Goal: Information Seeking & Learning: Learn about a topic

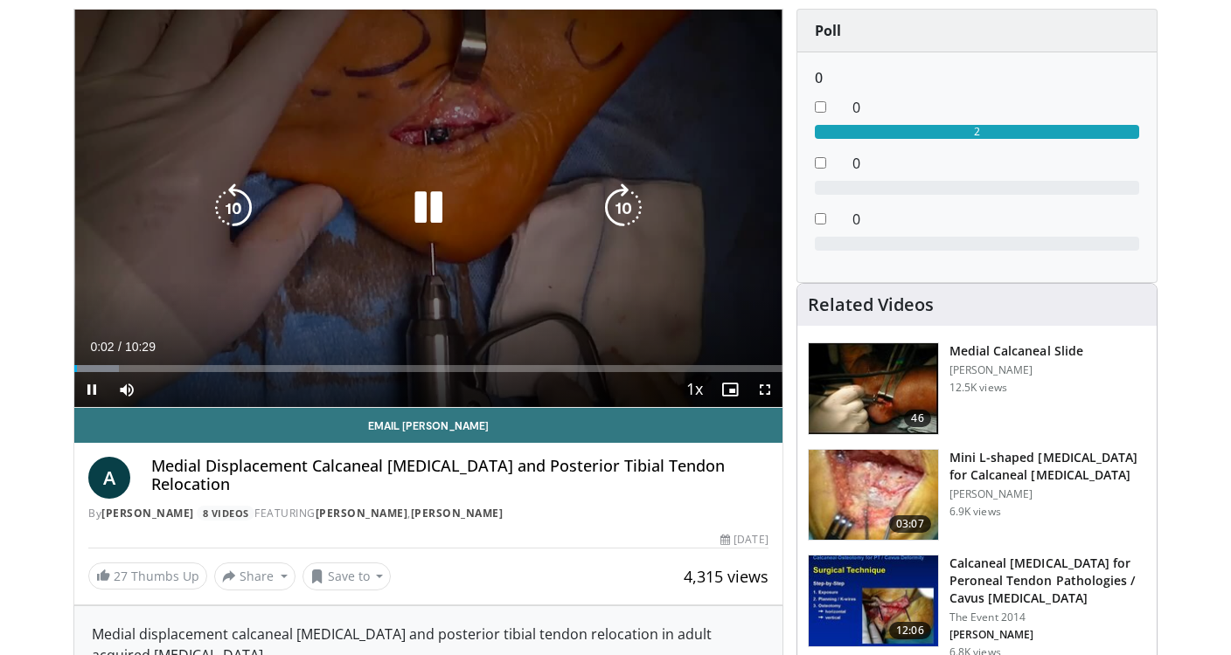
scroll to position [135, 0]
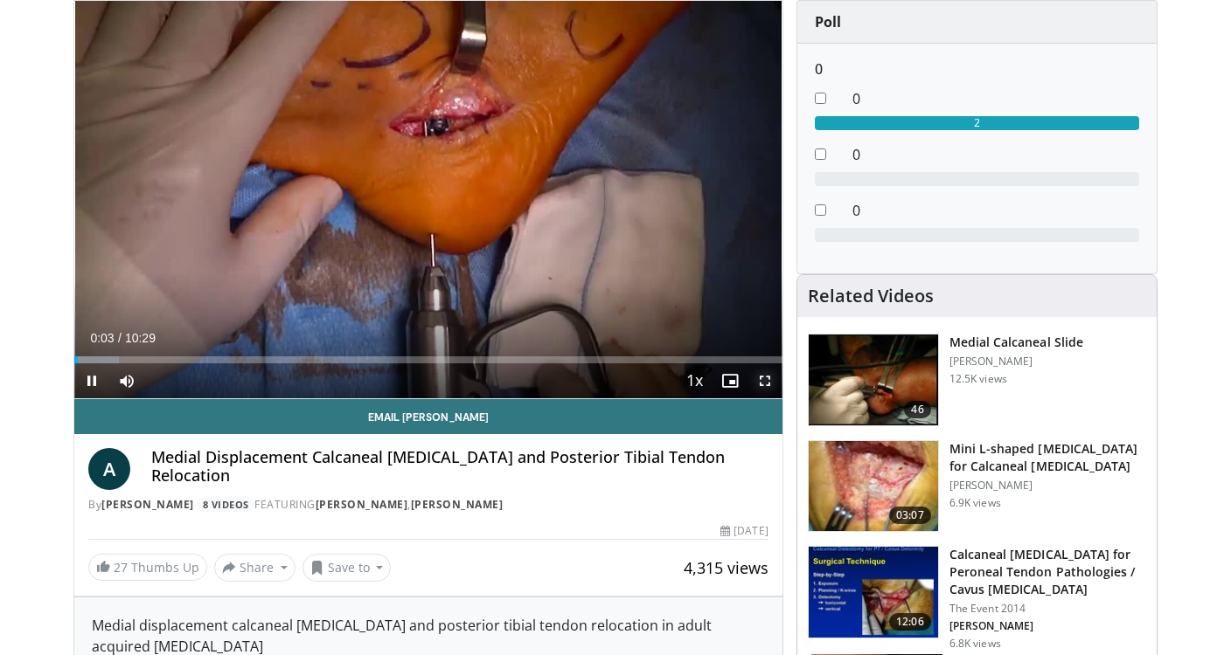
click at [766, 377] on span "Video Player" at bounding box center [764, 381] width 35 height 35
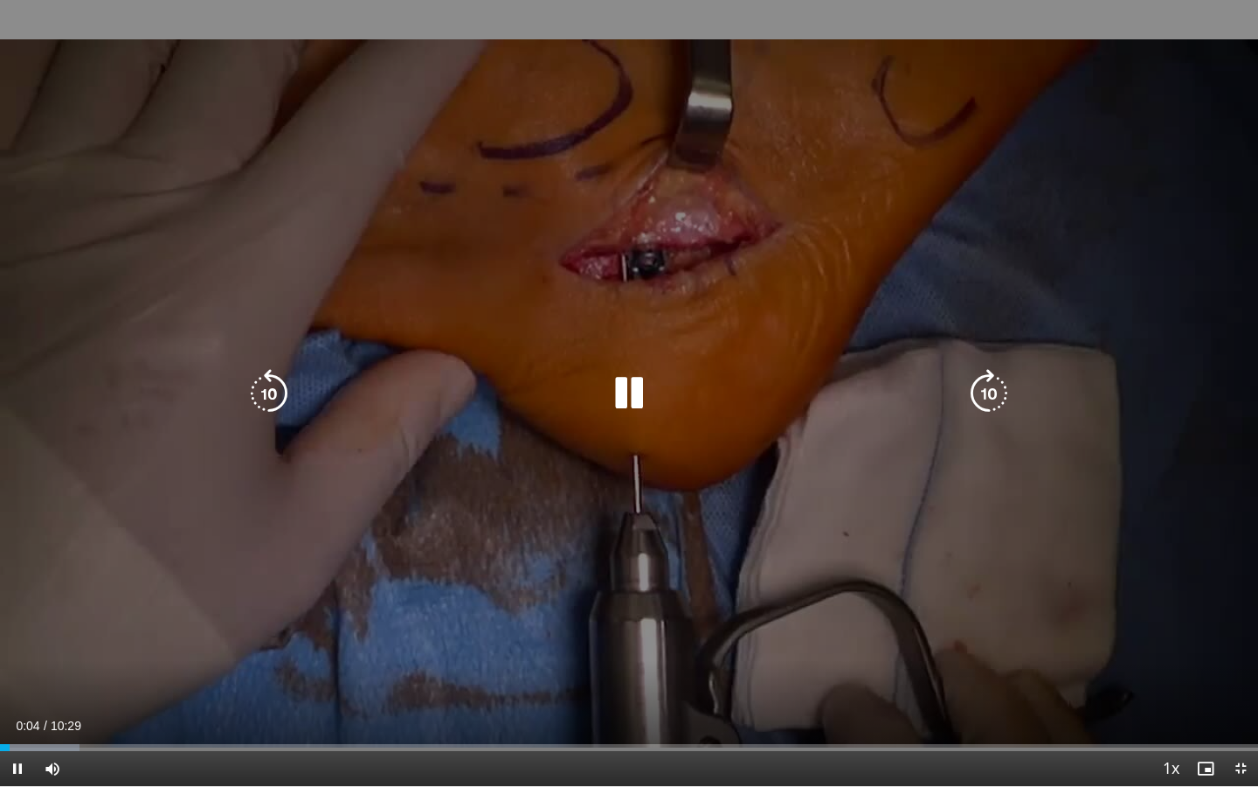
click at [1014, 390] on div "10 seconds Tap to unmute" at bounding box center [629, 393] width 1258 height 786
click at [995, 392] on icon "Video Player" at bounding box center [989, 393] width 49 height 49
click at [991, 399] on icon "Video Player" at bounding box center [989, 393] width 49 height 49
click at [627, 398] on icon "Video Player" at bounding box center [629, 393] width 49 height 49
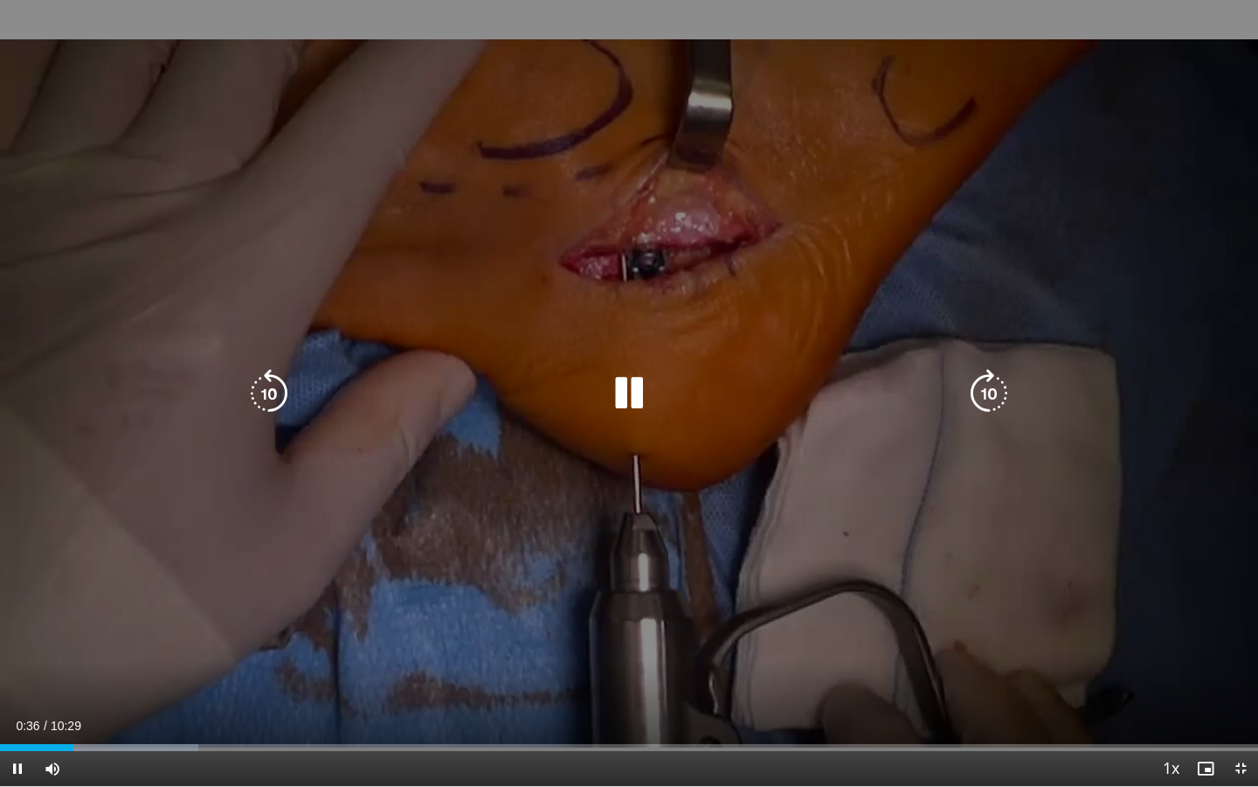
click at [623, 398] on icon "Video Player" at bounding box center [629, 393] width 49 height 49
click at [623, 395] on icon "Video Player" at bounding box center [629, 393] width 49 height 49
click at [633, 386] on icon "Video Player" at bounding box center [629, 393] width 49 height 49
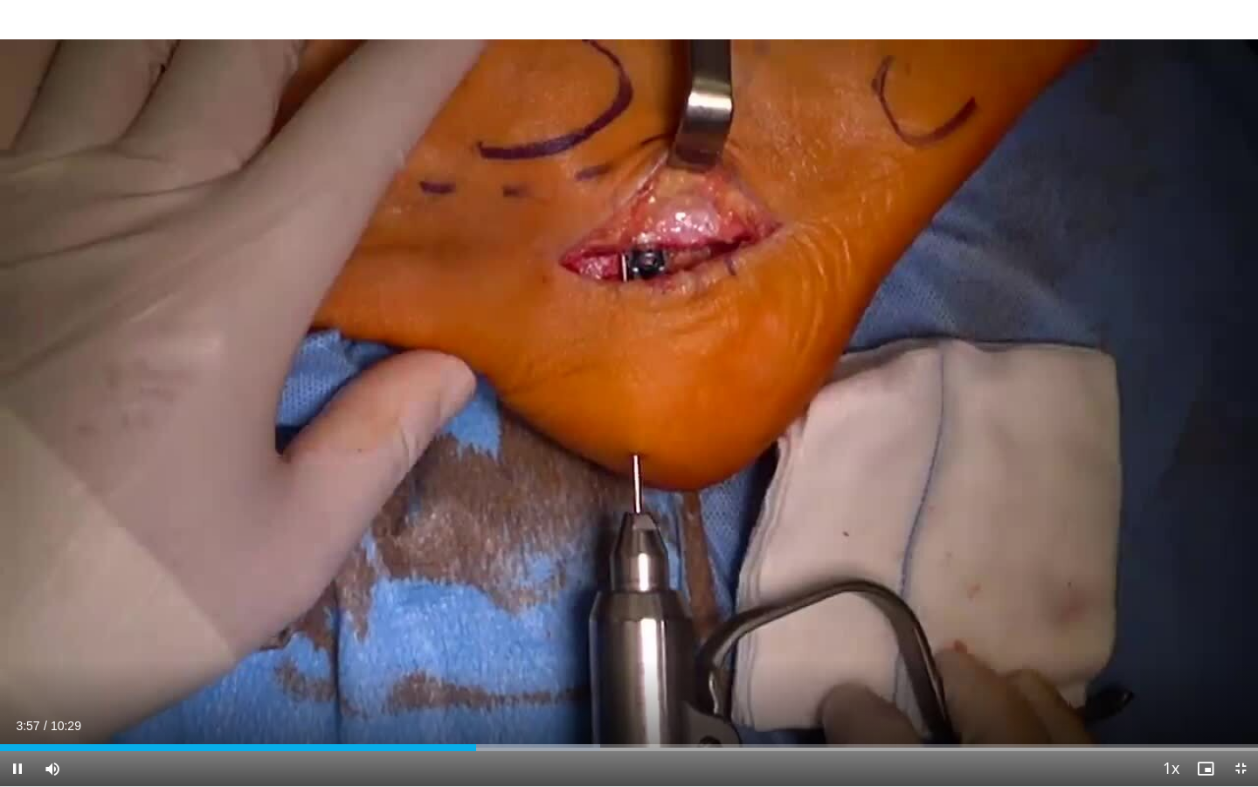
click at [576, 655] on div "Current Time 3:57 / Duration 10:29 Pause Skip Backward Skip Forward Mute Loaded…" at bounding box center [629, 768] width 1258 height 35
click at [571, 655] on div "Loaded : 47.70% 03:59 04:45" at bounding box center [629, 742] width 1258 height 17
click at [1230, 655] on span "Video Player" at bounding box center [1241, 768] width 35 height 35
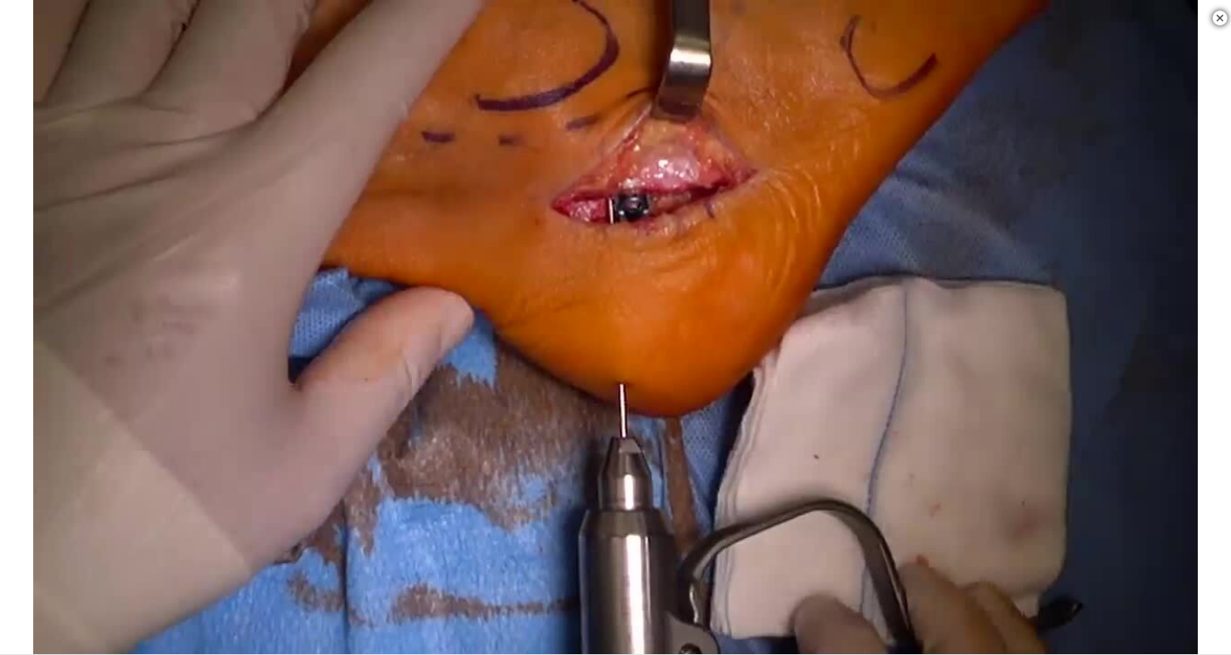
scroll to position [452, 0]
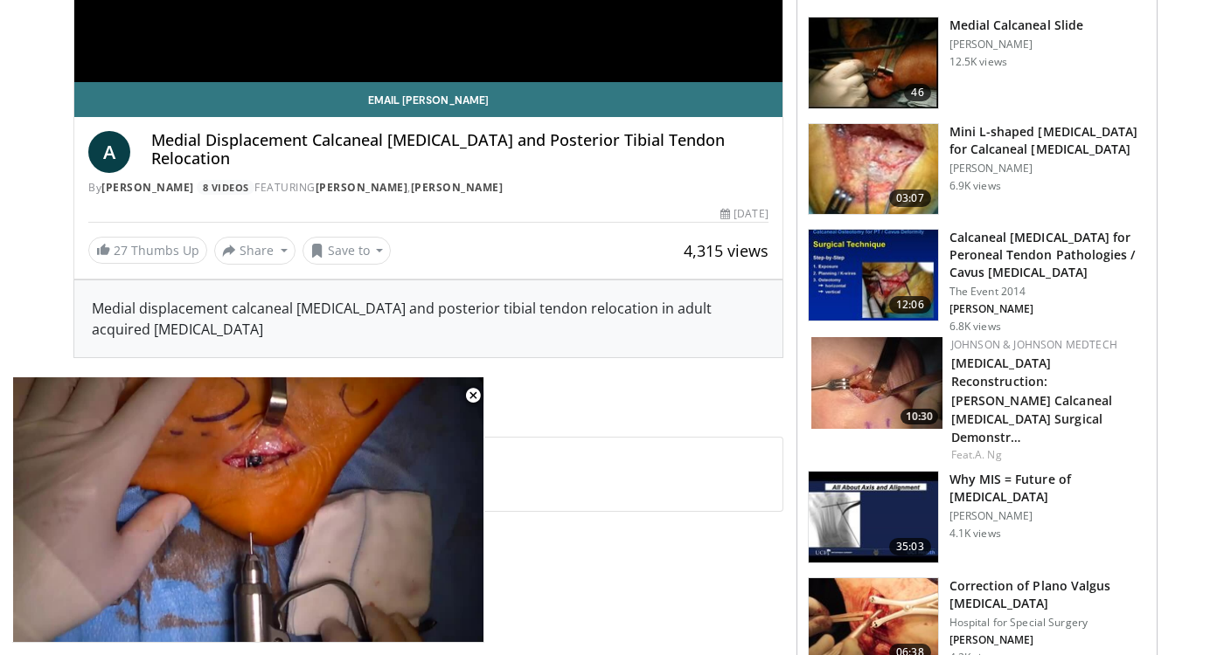
click at [876, 388] on img at bounding box center [876, 383] width 131 height 92
click at [906, 372] on img at bounding box center [876, 383] width 131 height 92
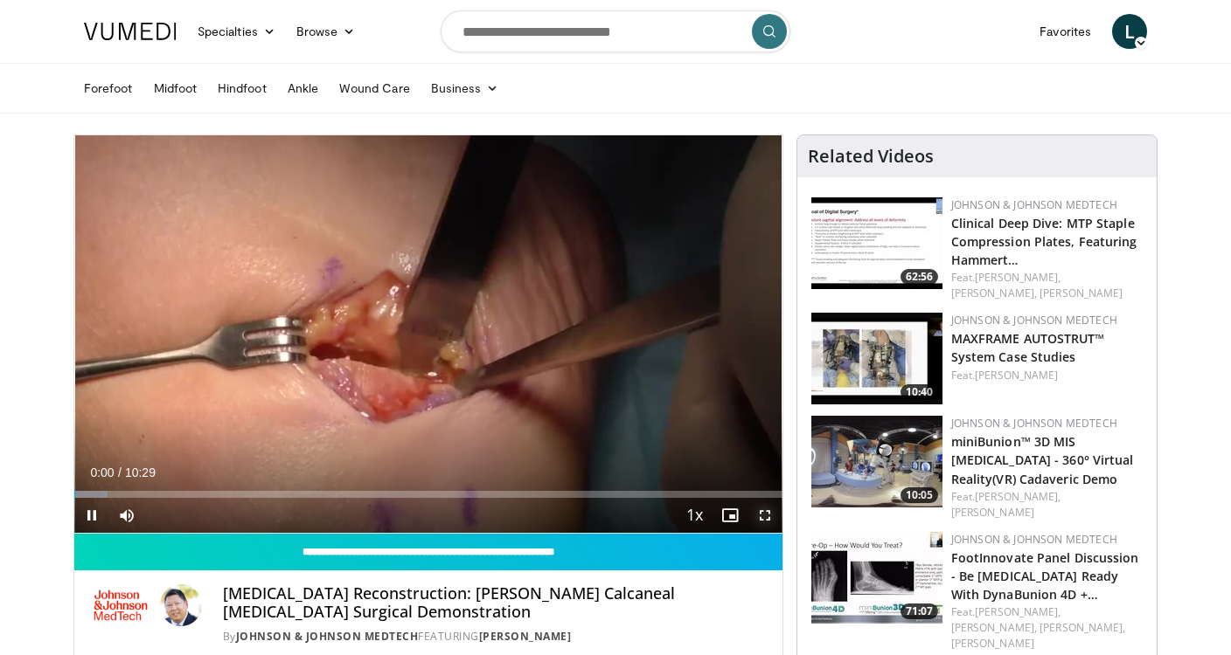
click at [765, 510] on span "Video Player" at bounding box center [764, 515] width 35 height 35
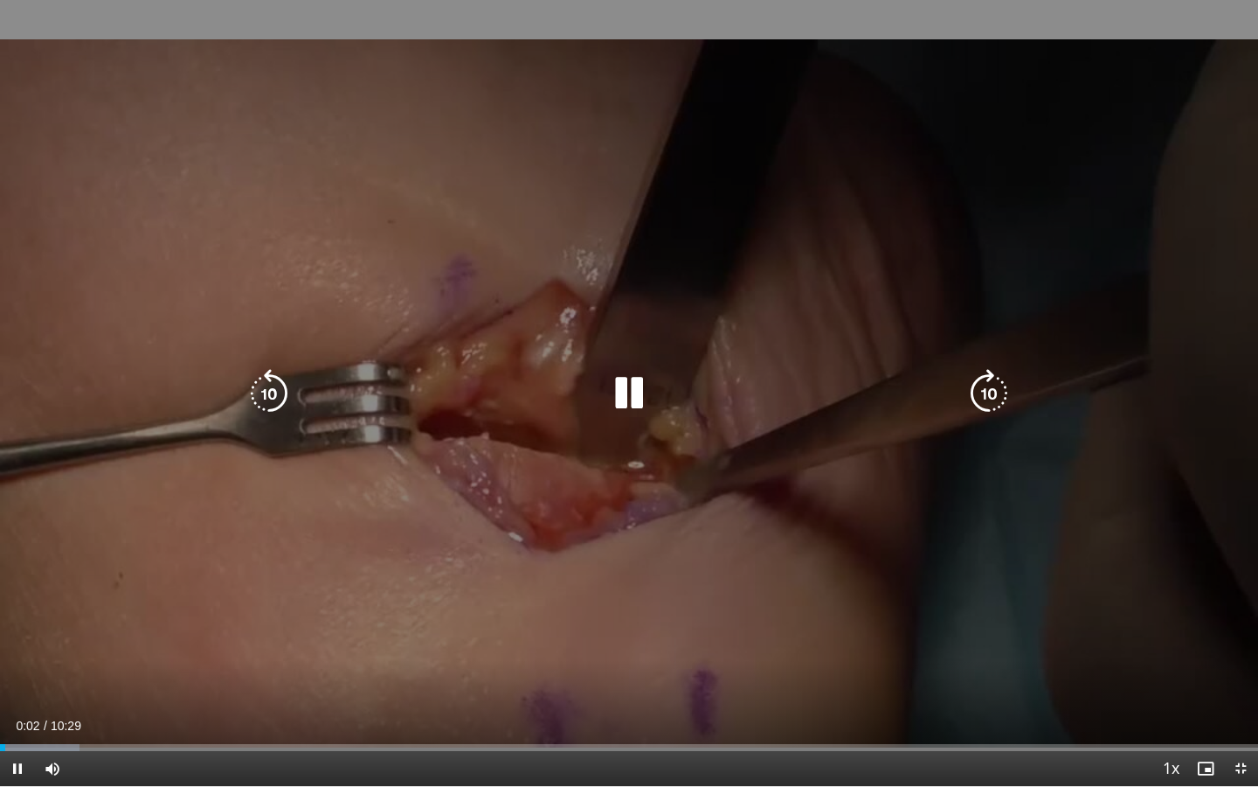
click at [1014, 397] on div "10 seconds Tap to unmute" at bounding box center [629, 393] width 1258 height 786
click at [990, 396] on icon "Video Player" at bounding box center [989, 393] width 49 height 49
click at [621, 388] on icon "Video Player" at bounding box center [629, 393] width 49 height 49
click at [988, 383] on icon "Video Player" at bounding box center [989, 393] width 49 height 49
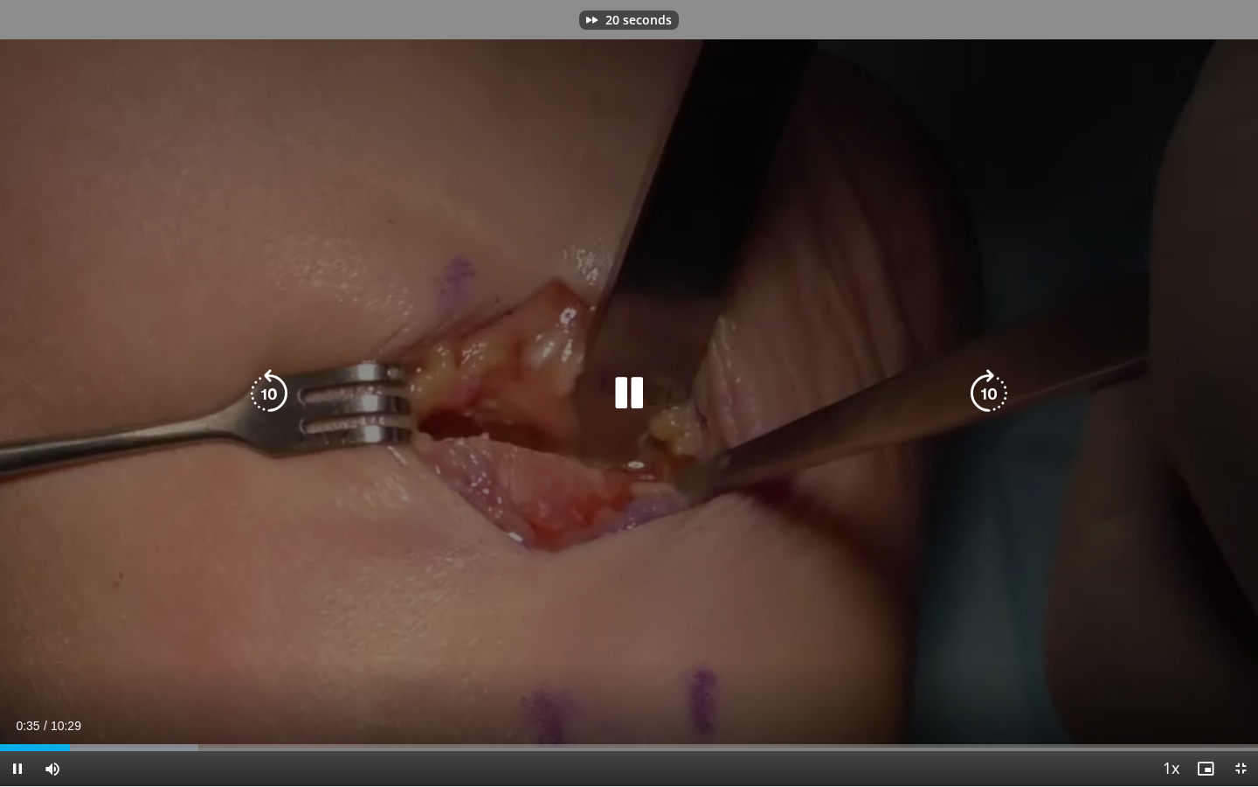
click at [988, 383] on icon "Video Player" at bounding box center [989, 393] width 49 height 49
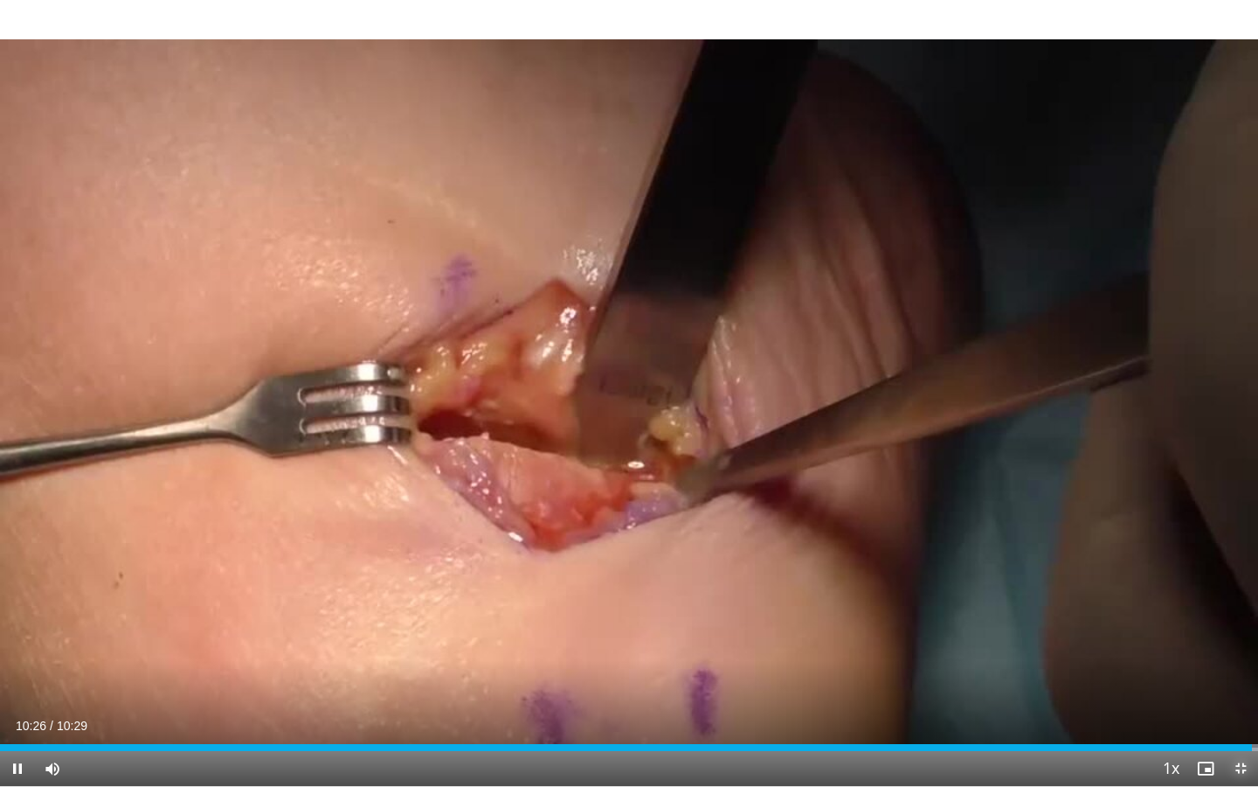
click at [1230, 655] on span "Video Player" at bounding box center [1241, 768] width 35 height 35
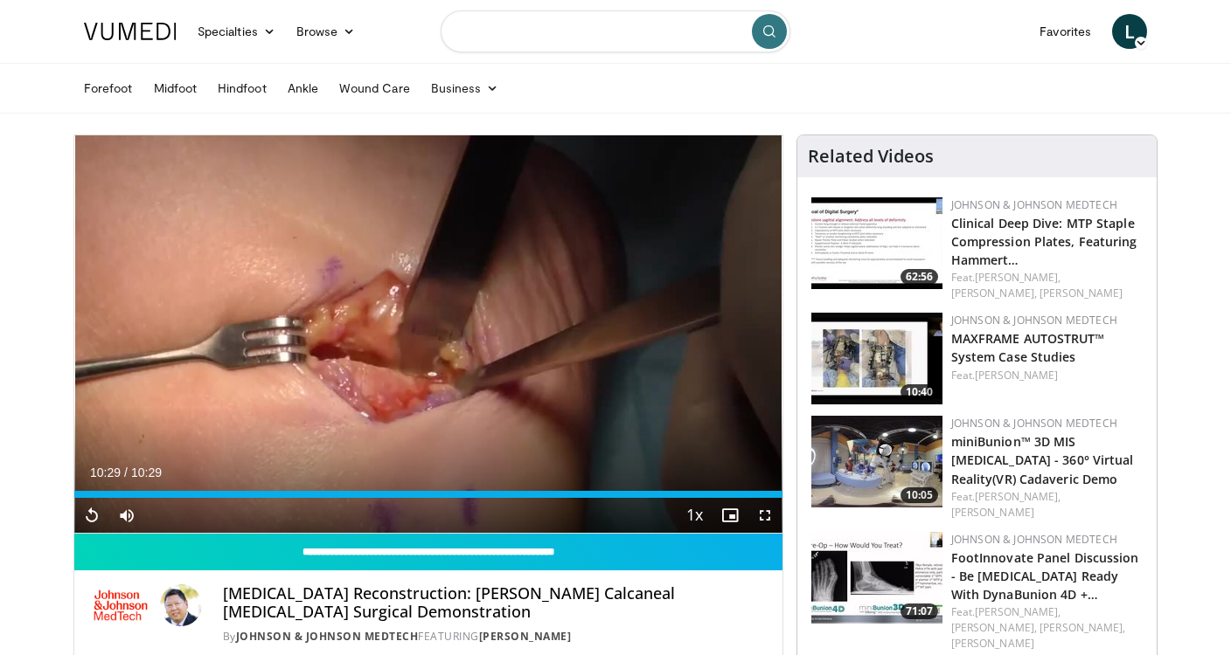
click at [585, 34] on input "Search topics, interventions" at bounding box center [615, 31] width 350 height 42
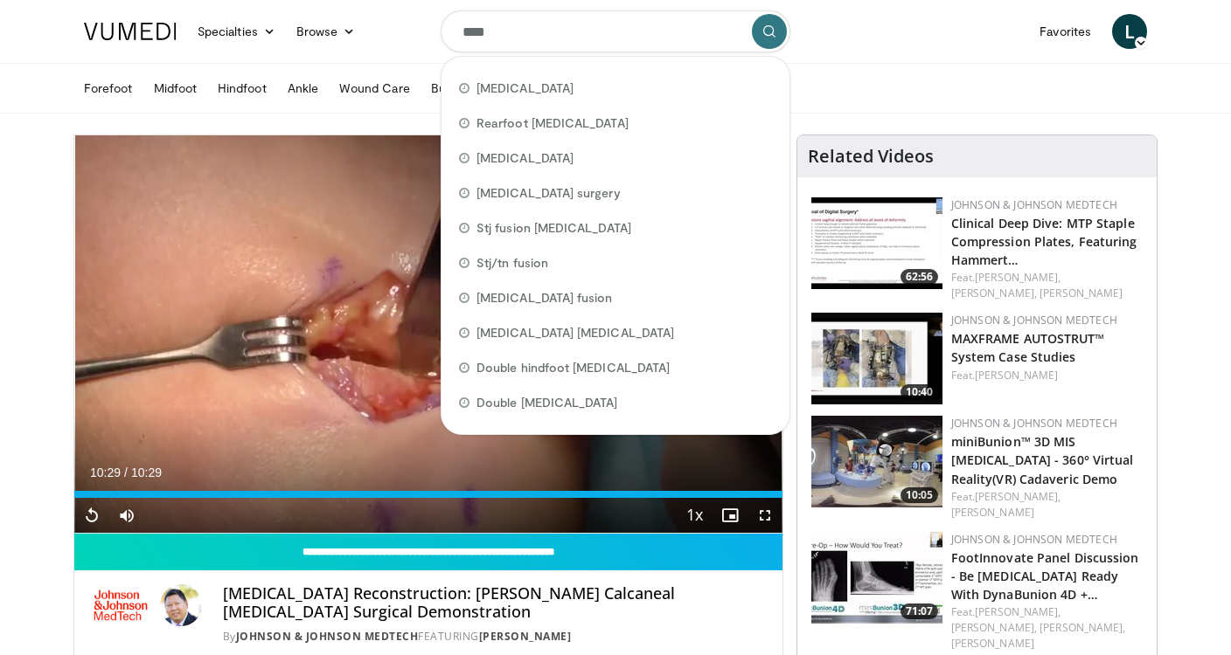
type input "****"
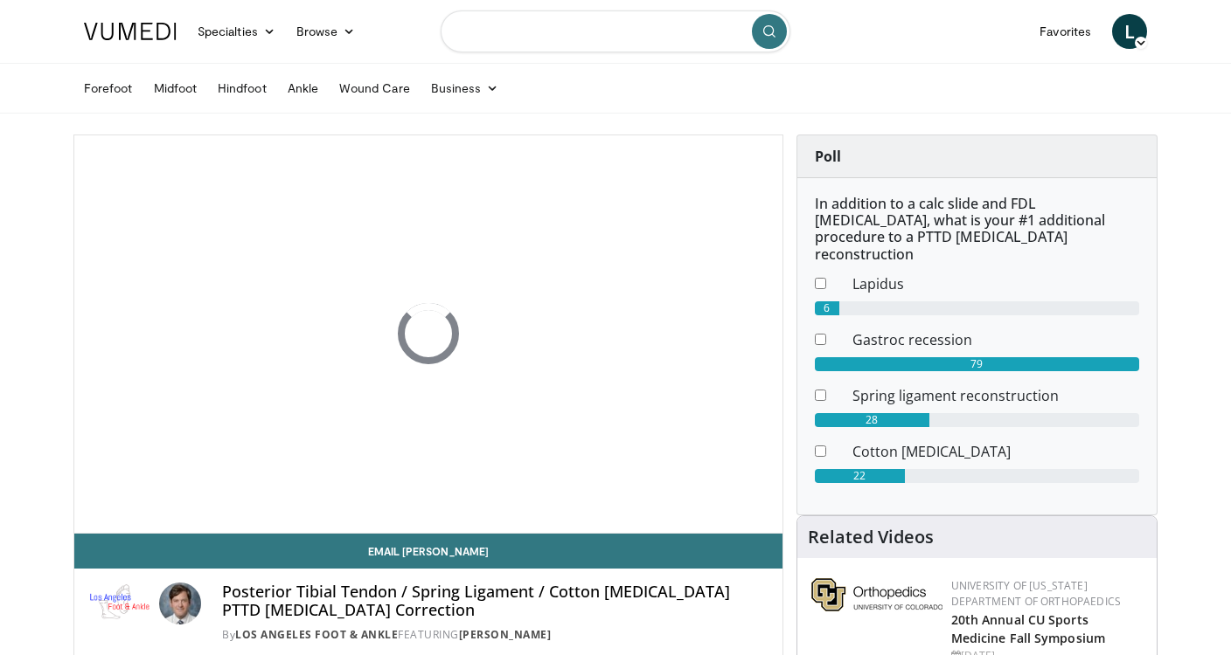
click at [570, 31] on input "Search topics, interventions" at bounding box center [615, 31] width 350 height 42
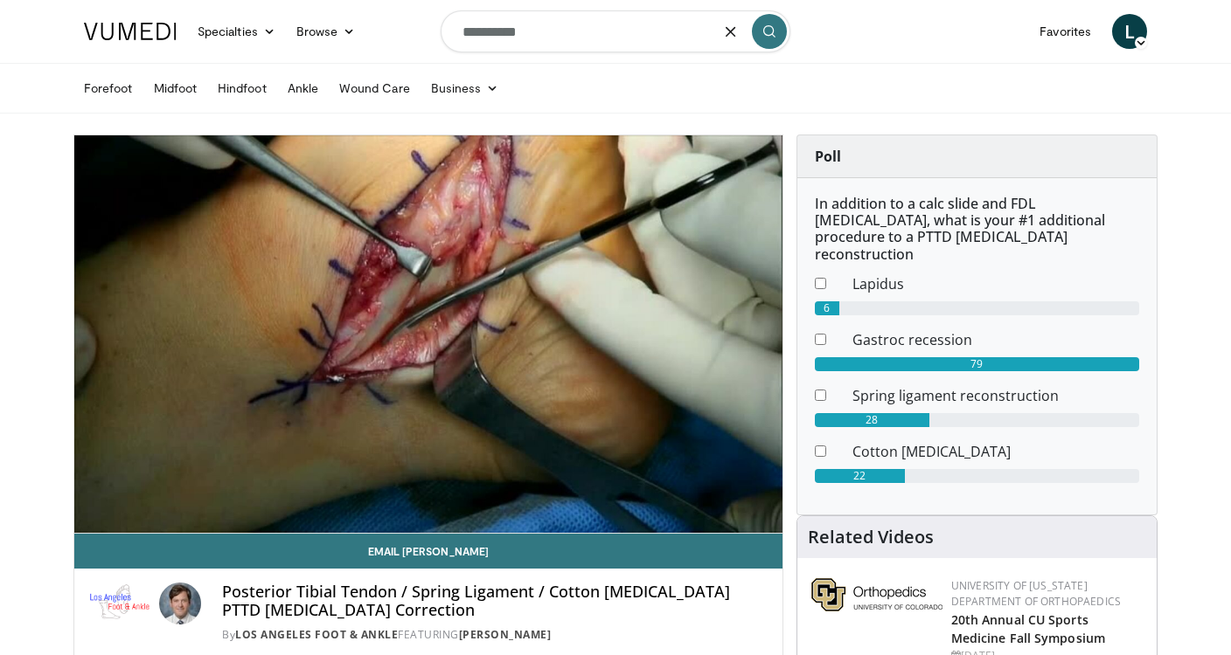
type input "**********"
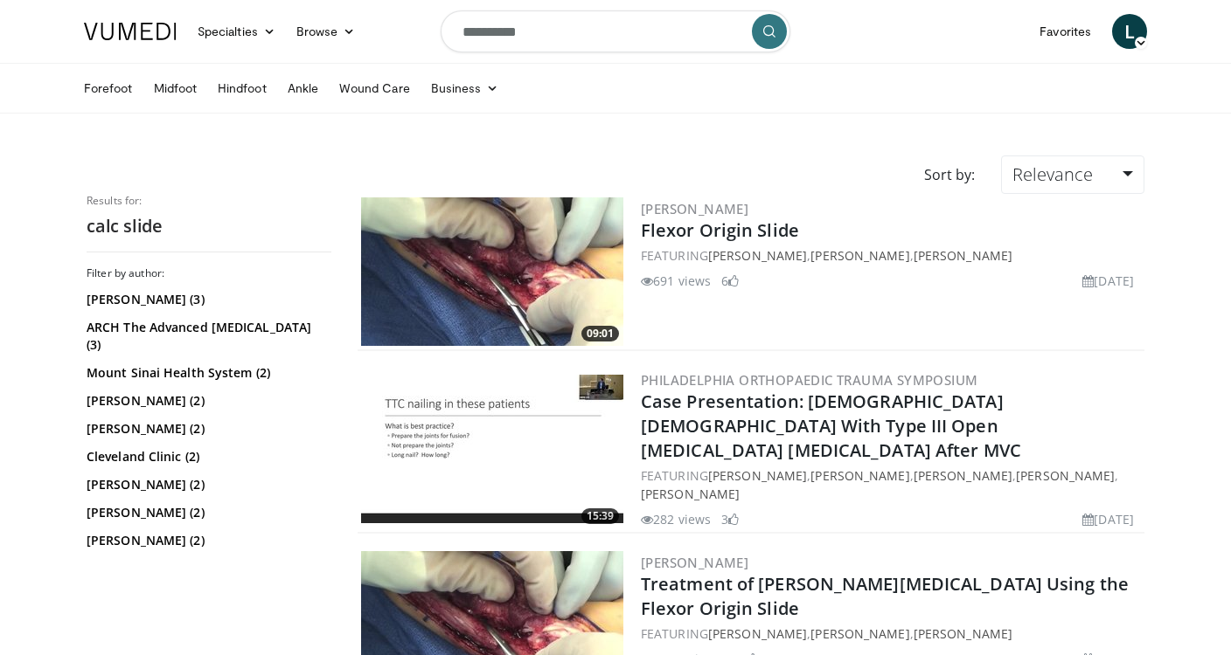
click at [490, 33] on input "**********" at bounding box center [615, 31] width 350 height 42
type input "**********"
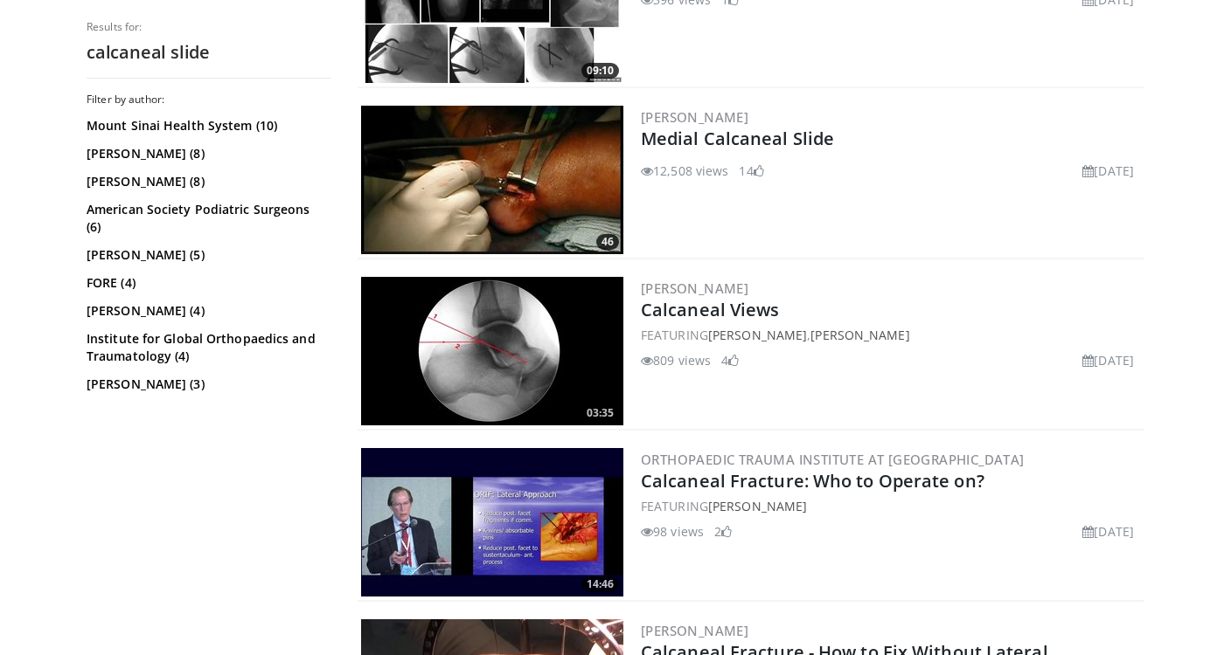
scroll to position [248, 0]
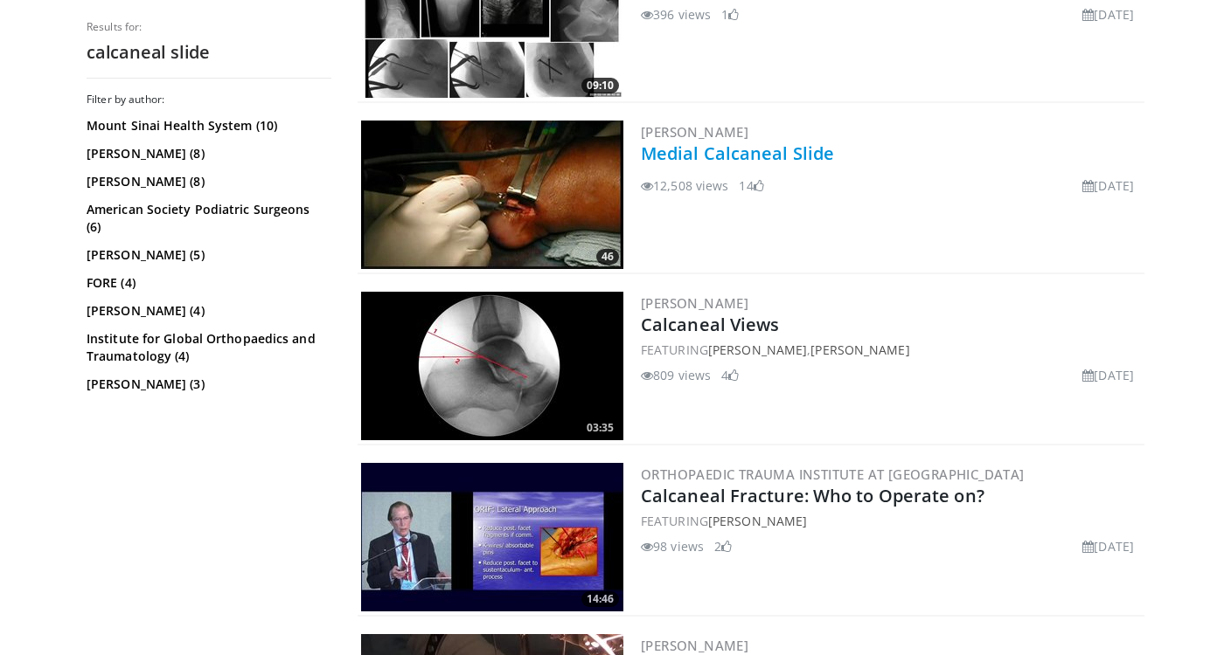
click at [676, 153] on link "Medial Calcaneal Slide" at bounding box center [737, 154] width 193 height 24
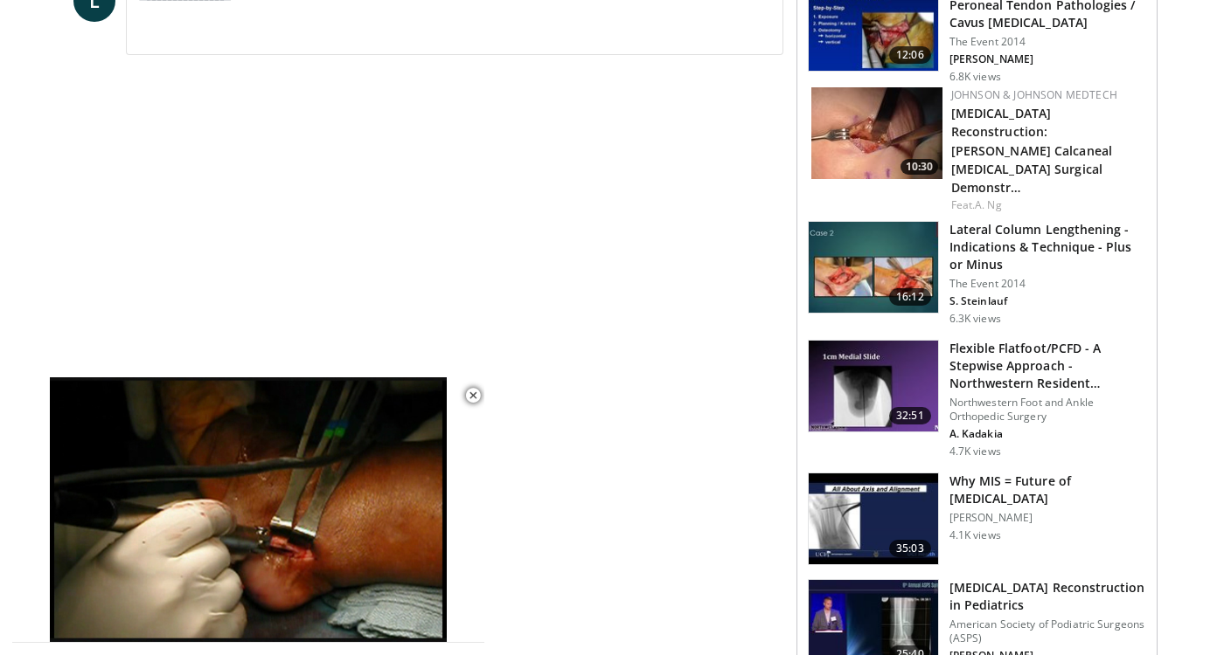
scroll to position [904, 0]
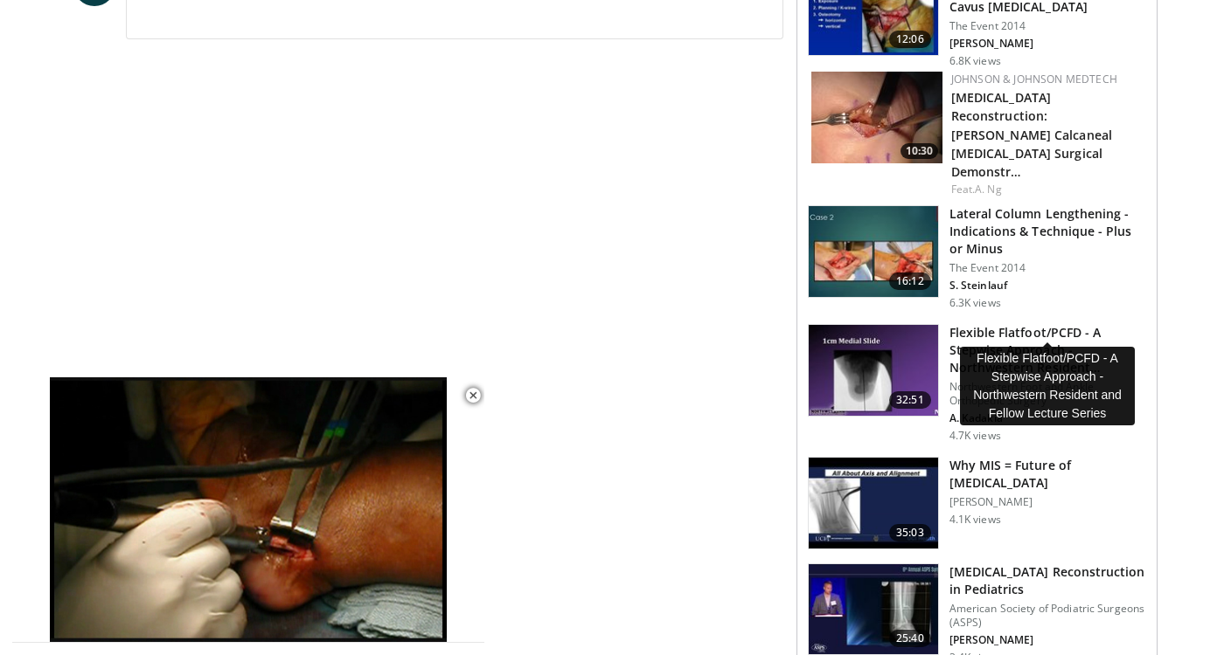
click at [1023, 324] on h3 "Flexible Flatfoot/PCFD - A Stepwise Approach - Northwestern Resident…" at bounding box center [1047, 350] width 197 height 52
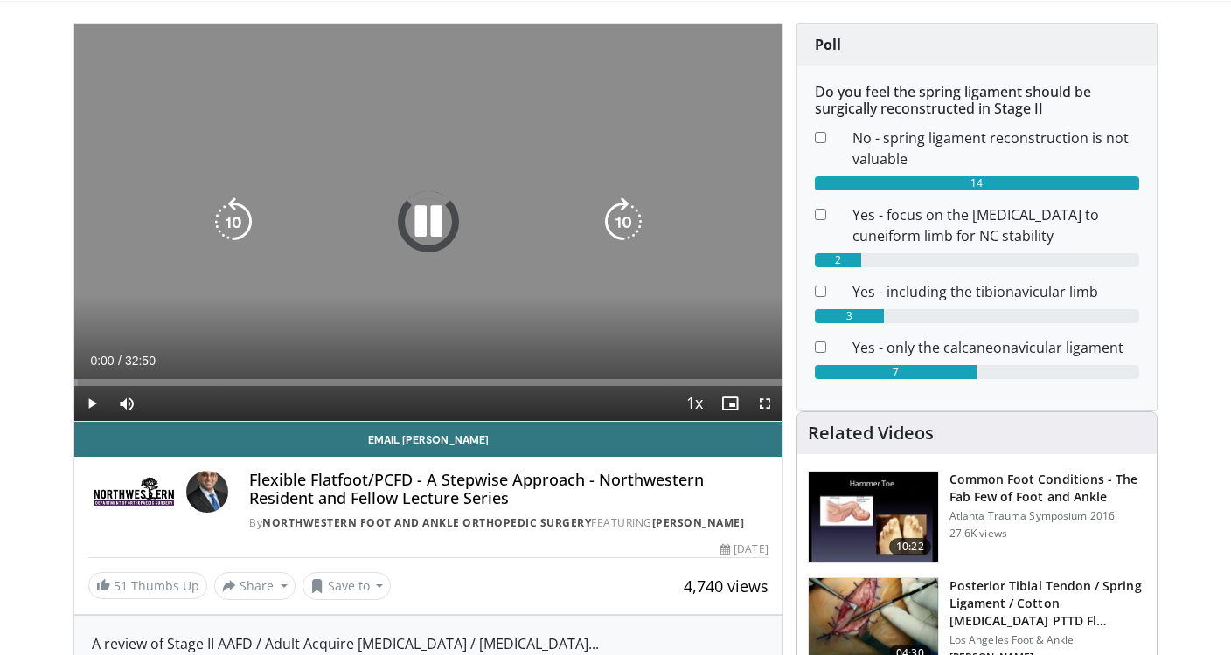
scroll to position [117, 0]
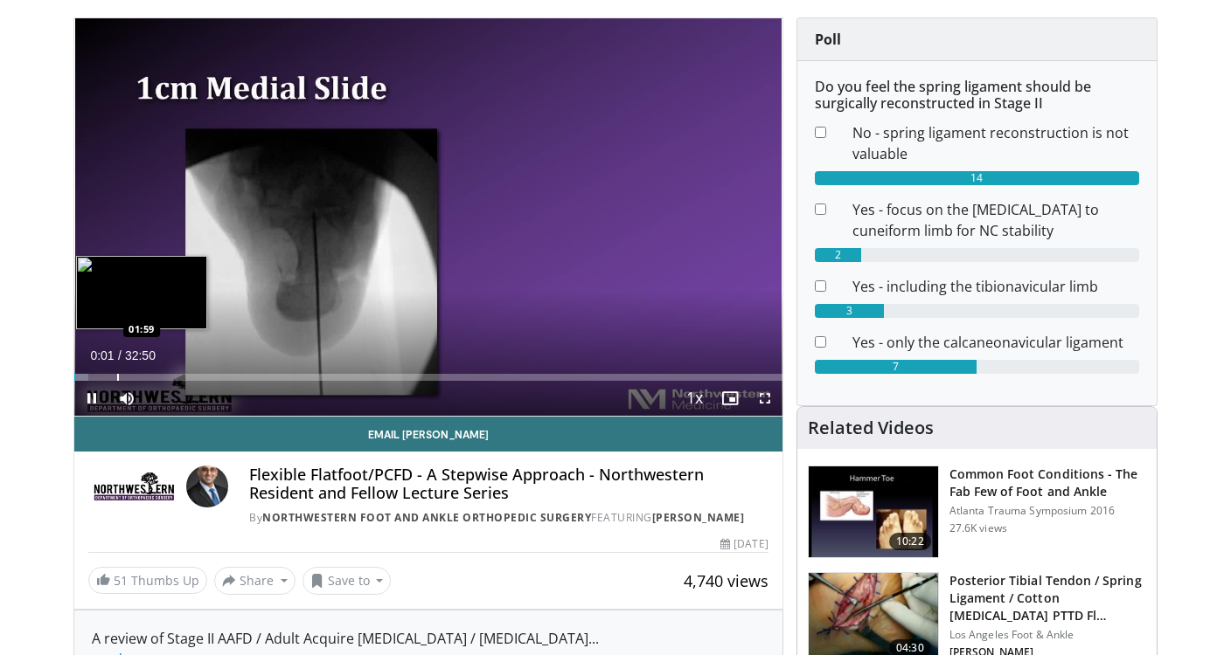
click at [117, 378] on div "Progress Bar" at bounding box center [118, 377] width 2 height 7
click at [143, 377] on div "Progress Bar" at bounding box center [143, 377] width 2 height 7
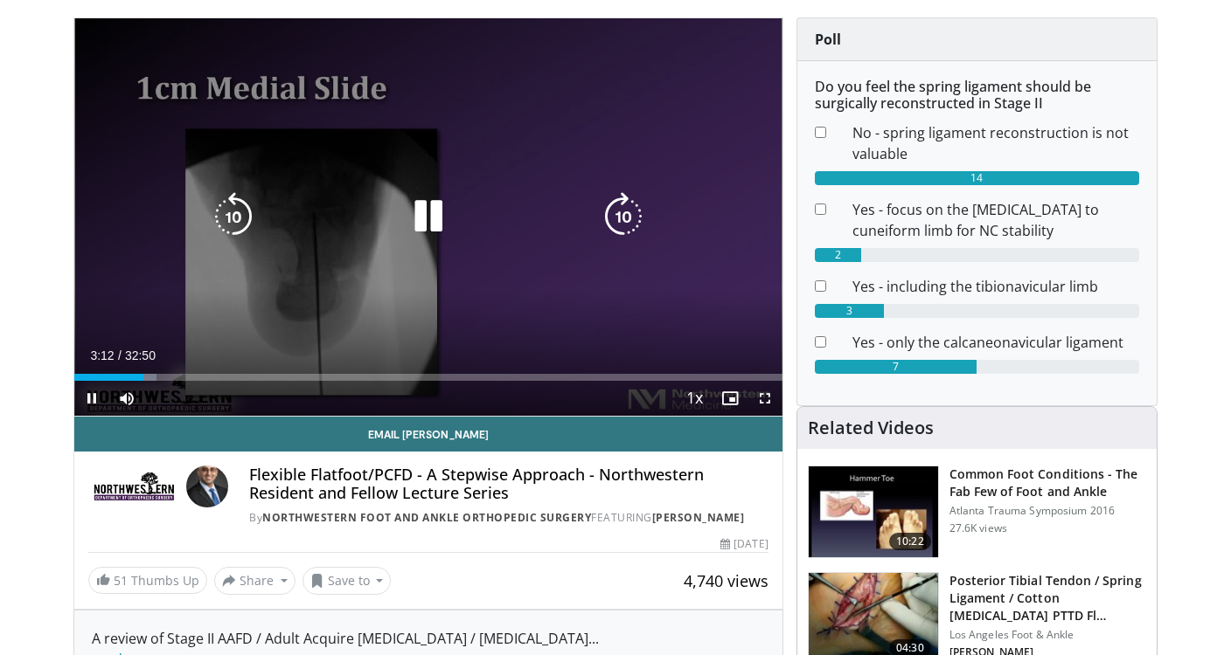
click at [168, 378] on div "Loaded : 11.67% 03:12 04:05" at bounding box center [428, 377] width 708 height 7
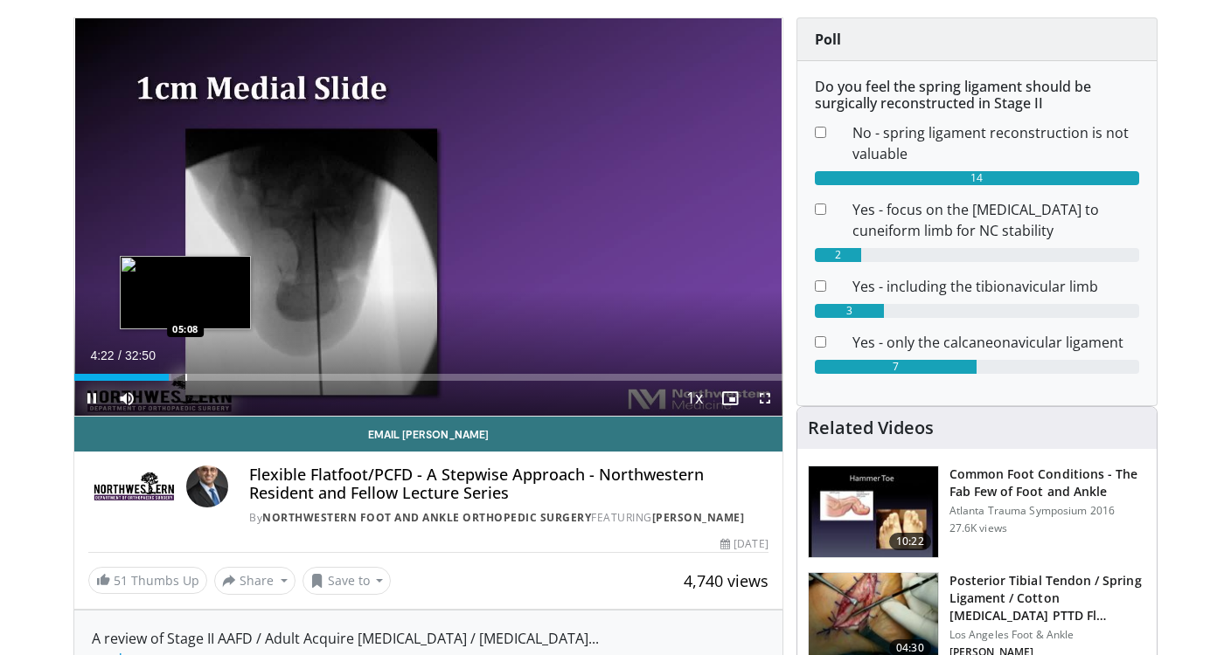
click at [185, 380] on div "Progress Bar" at bounding box center [186, 377] width 2 height 7
click at [216, 380] on div "Progress Bar" at bounding box center [217, 377] width 2 height 7
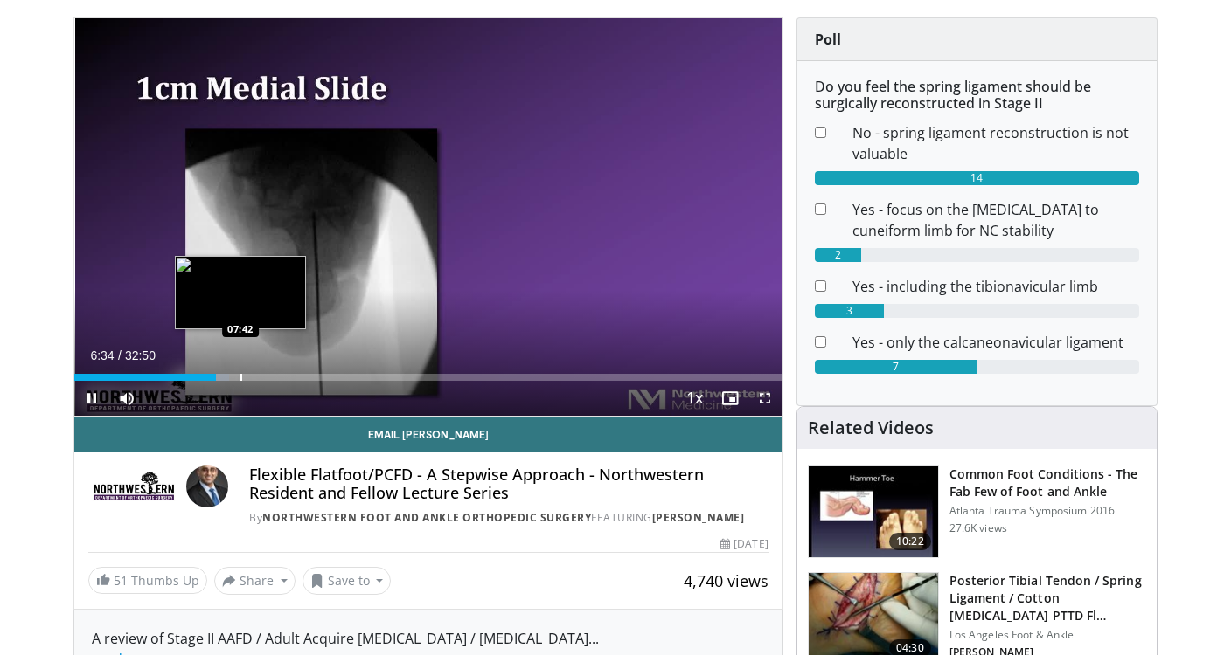
click at [240, 380] on div "Progress Bar" at bounding box center [241, 377] width 2 height 7
click at [272, 378] on div "Progress Bar" at bounding box center [273, 377] width 2 height 7
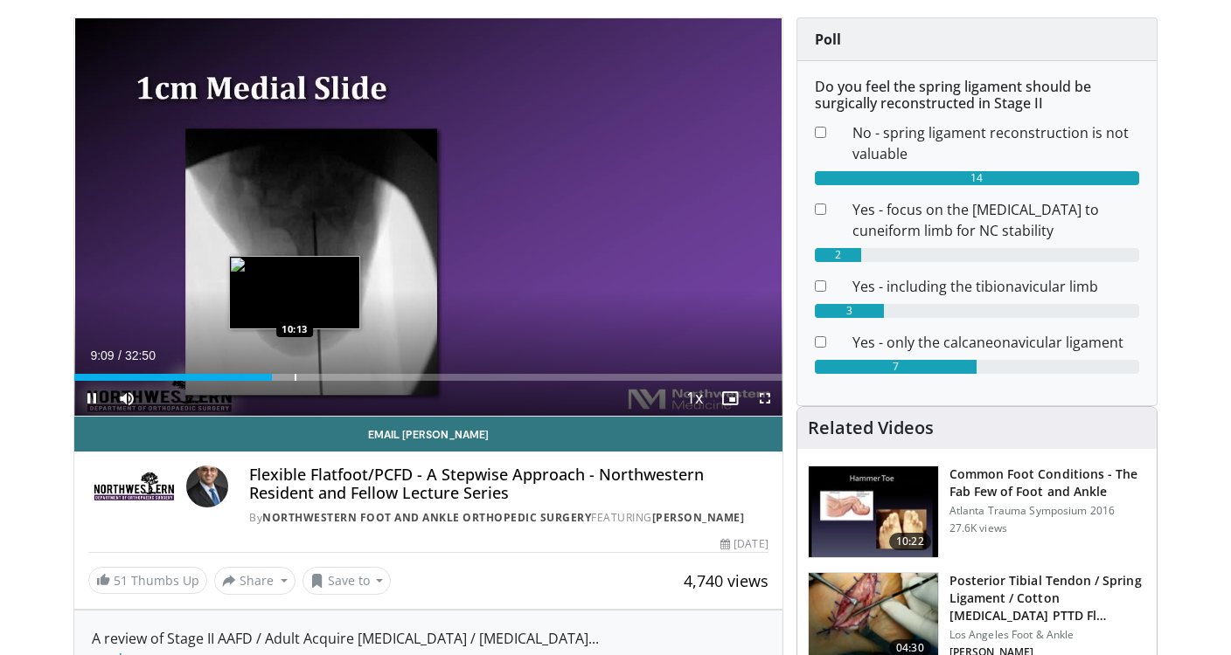
click at [295, 377] on div "Progress Bar" at bounding box center [296, 377] width 2 height 7
click at [282, 371] on div "Loaded : 34.45% 10:17 09:41" at bounding box center [428, 372] width 708 height 17
click at [304, 378] on div "Progress Bar" at bounding box center [305, 377] width 2 height 7
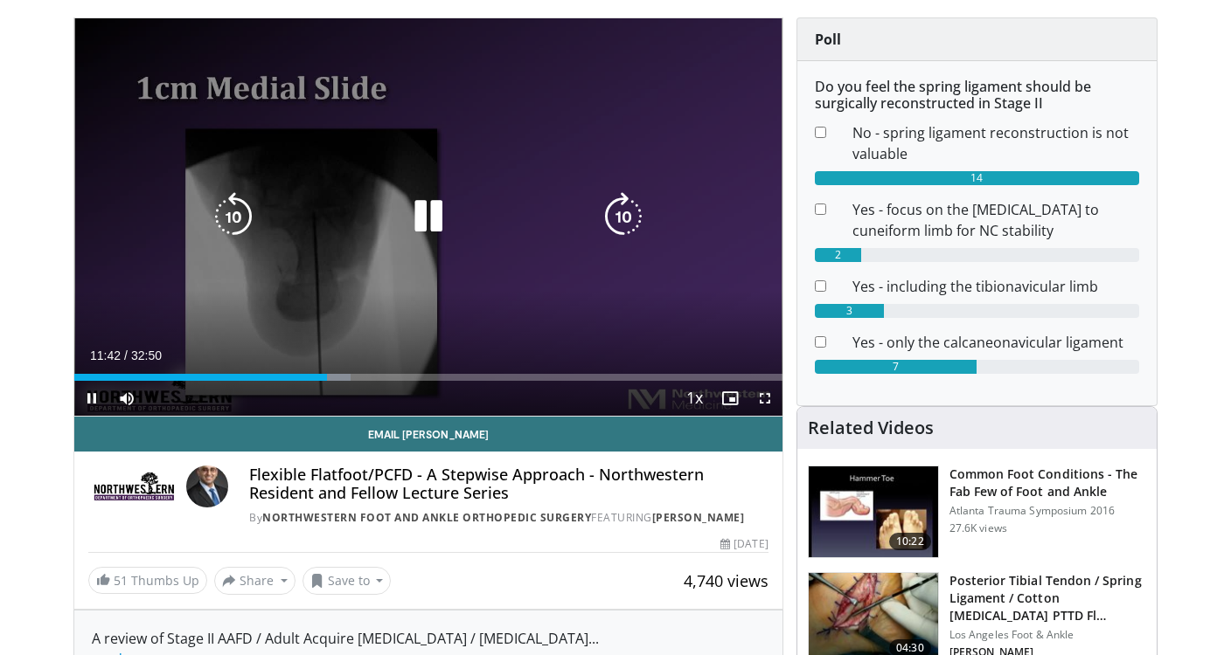
click at [626, 220] on icon "Video Player" at bounding box center [623, 216] width 49 height 49
click at [624, 208] on icon "Video Player" at bounding box center [623, 216] width 49 height 49
click at [624, 209] on icon "Video Player" at bounding box center [623, 216] width 49 height 49
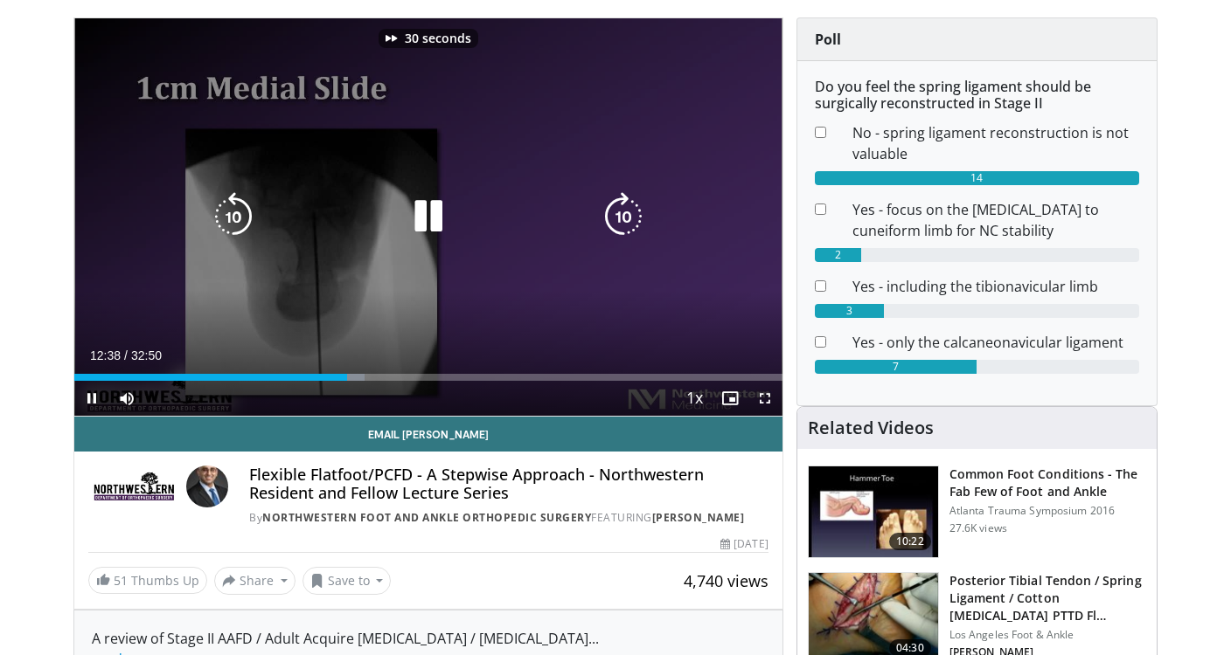
click at [624, 209] on icon "Video Player" at bounding box center [623, 216] width 49 height 49
click at [622, 216] on icon "Video Player" at bounding box center [623, 216] width 49 height 49
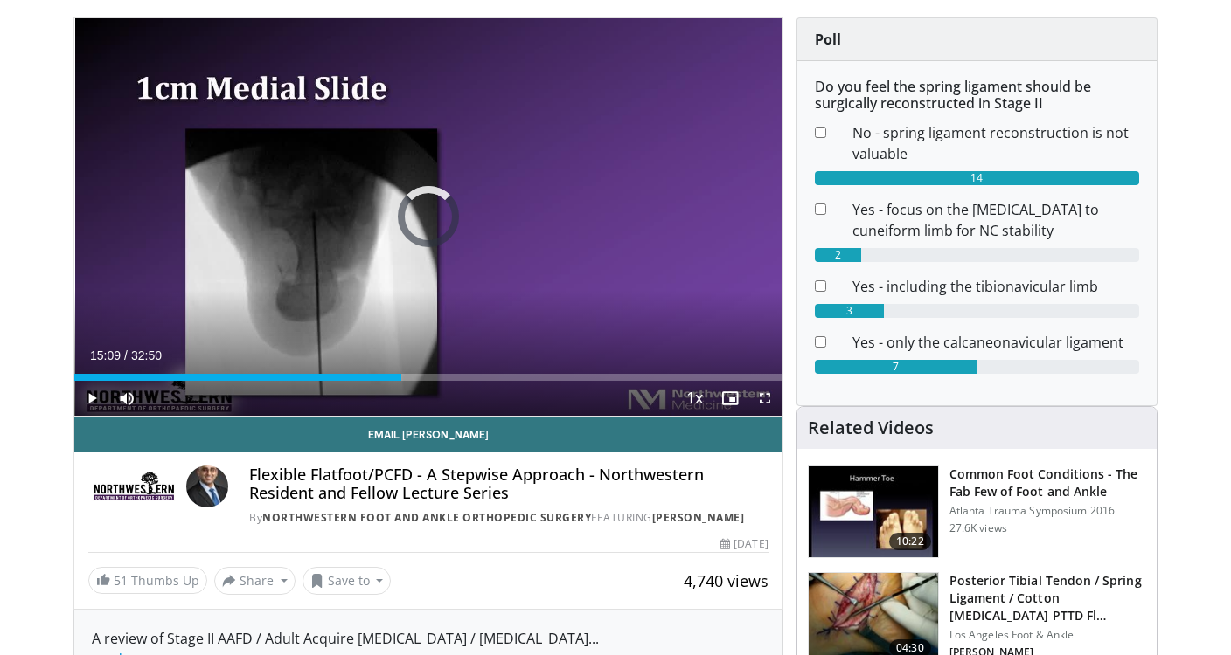
drag, startPoint x: 373, startPoint y: 376, endPoint x: 396, endPoint y: 373, distance: 22.9
click at [397, 374] on div "Progress Bar" at bounding box center [398, 377] width 2 height 7
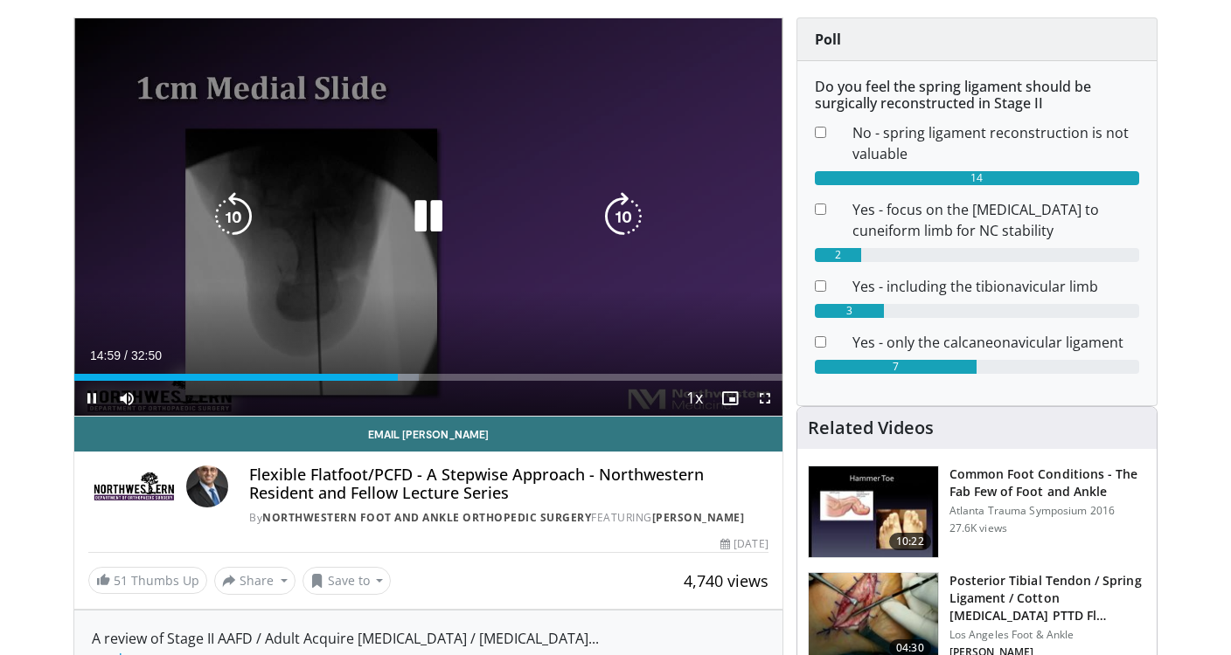
click at [236, 227] on icon "Video Player" at bounding box center [233, 216] width 49 height 49
click at [236, 205] on icon "Video Player" at bounding box center [233, 216] width 49 height 49
click at [243, 226] on icon "Video Player" at bounding box center [233, 216] width 49 height 49
click at [241, 235] on icon "Video Player" at bounding box center [233, 216] width 49 height 49
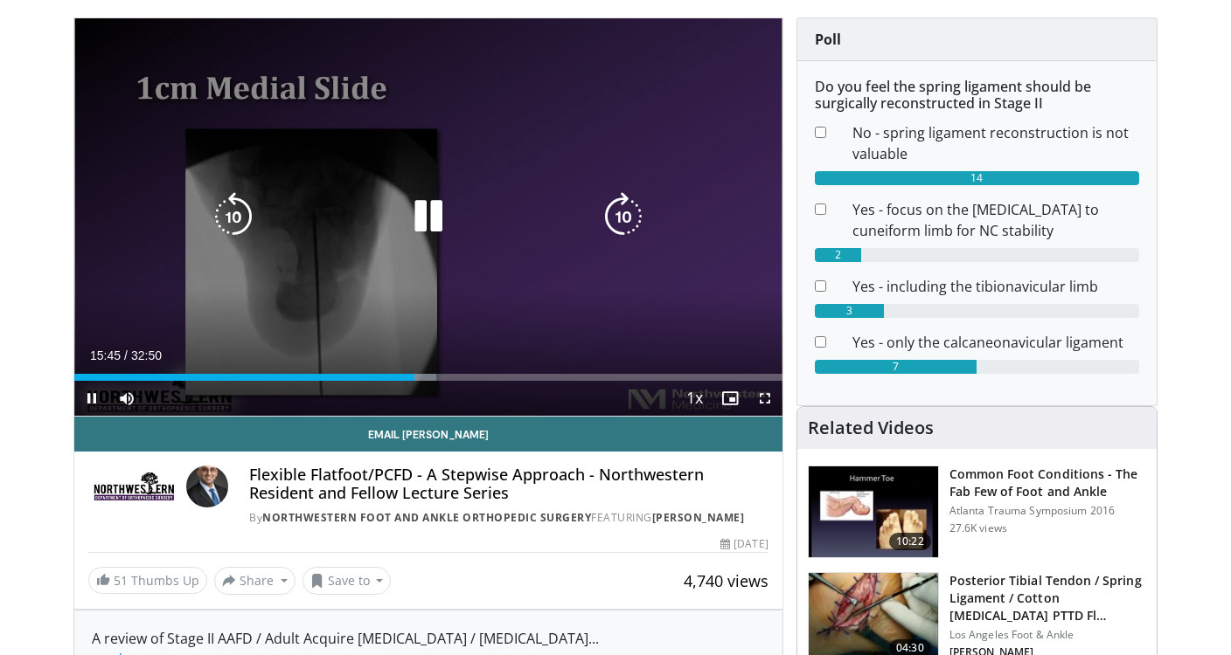
click at [234, 207] on icon "Video Player" at bounding box center [233, 216] width 49 height 49
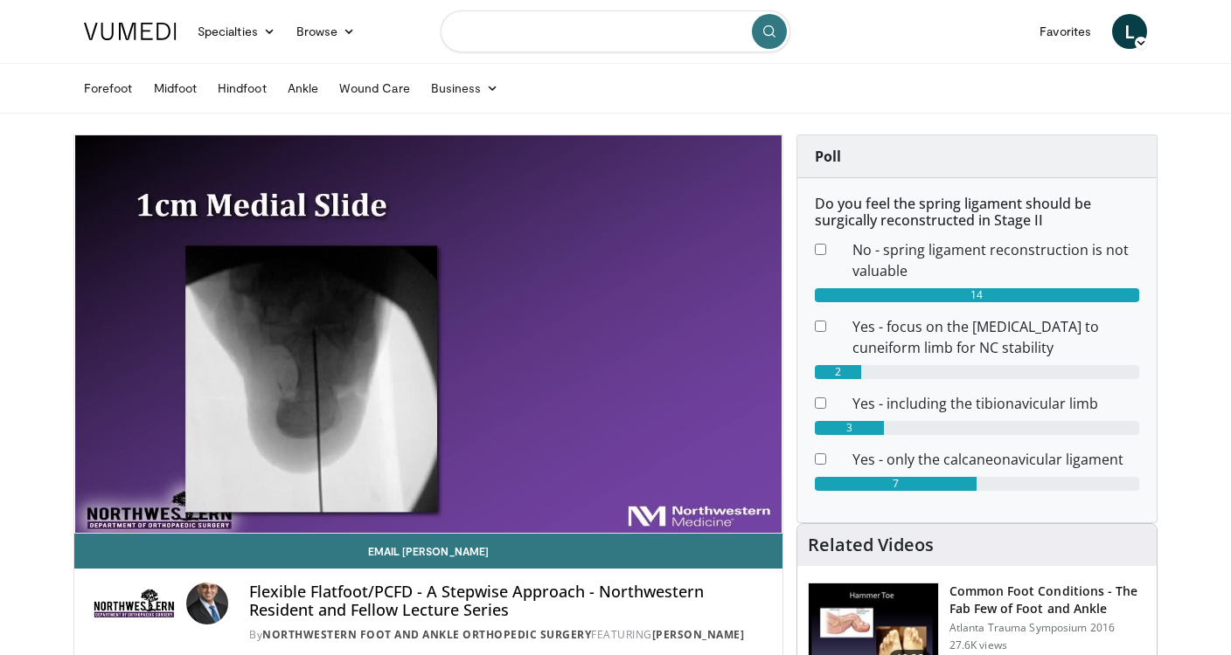
click at [517, 38] on input "Search topics, interventions" at bounding box center [615, 31] width 350 height 42
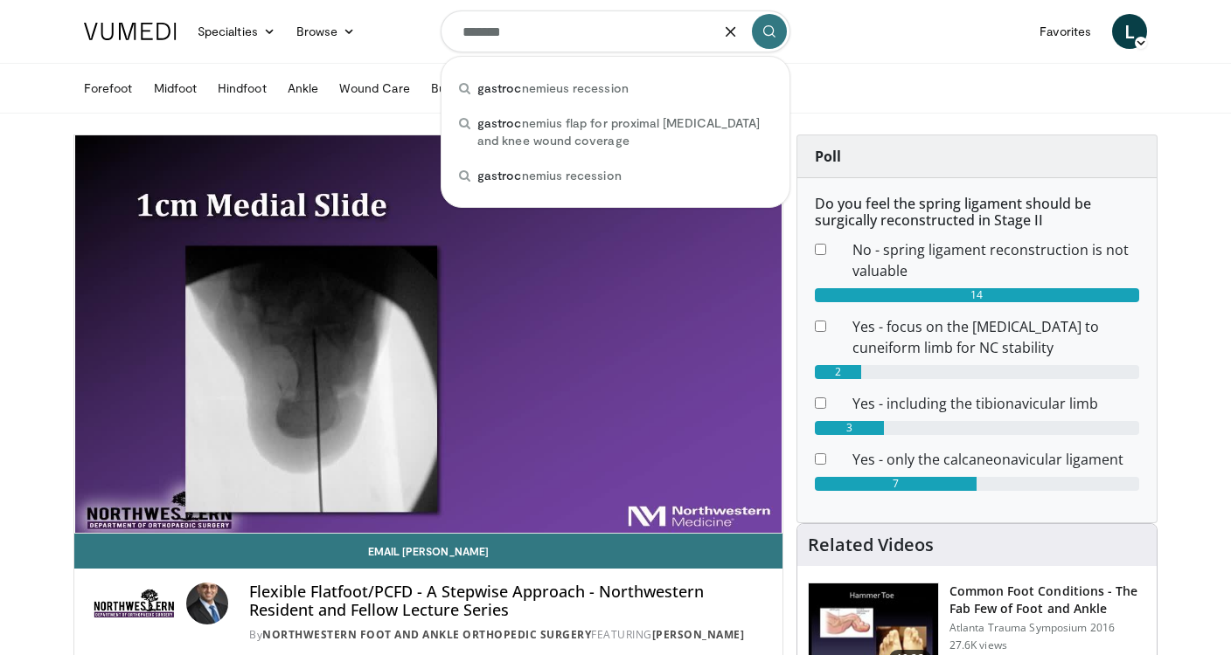
type input "*******"
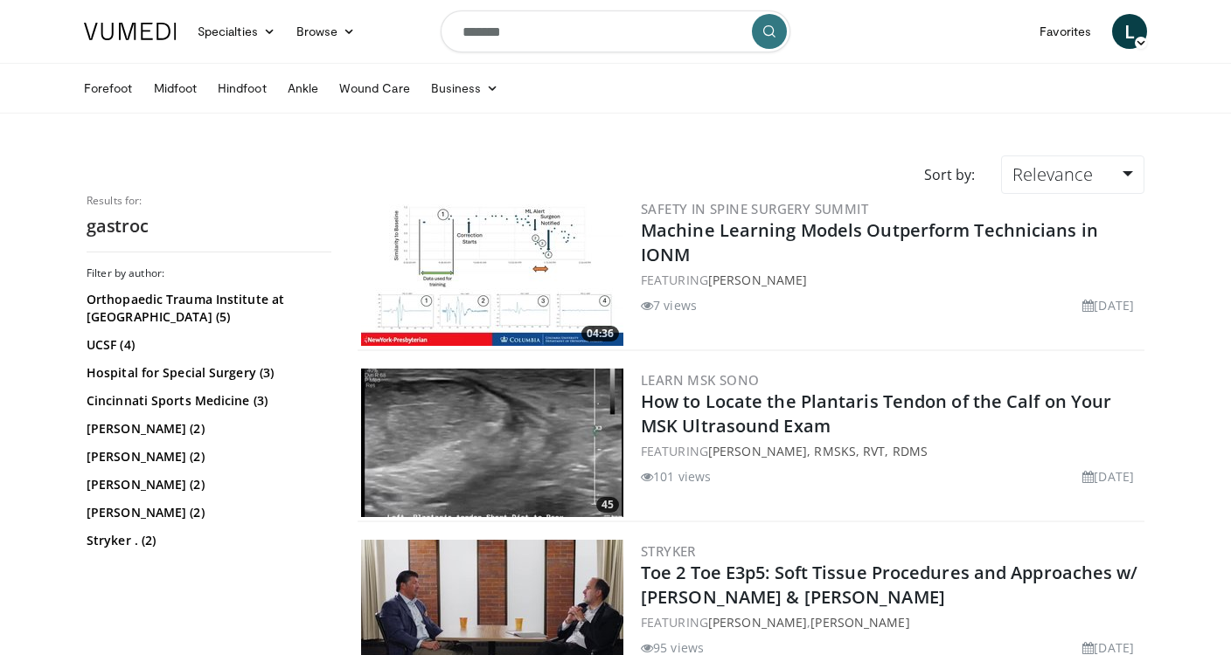
click at [499, 35] on input "*******" at bounding box center [615, 31] width 350 height 42
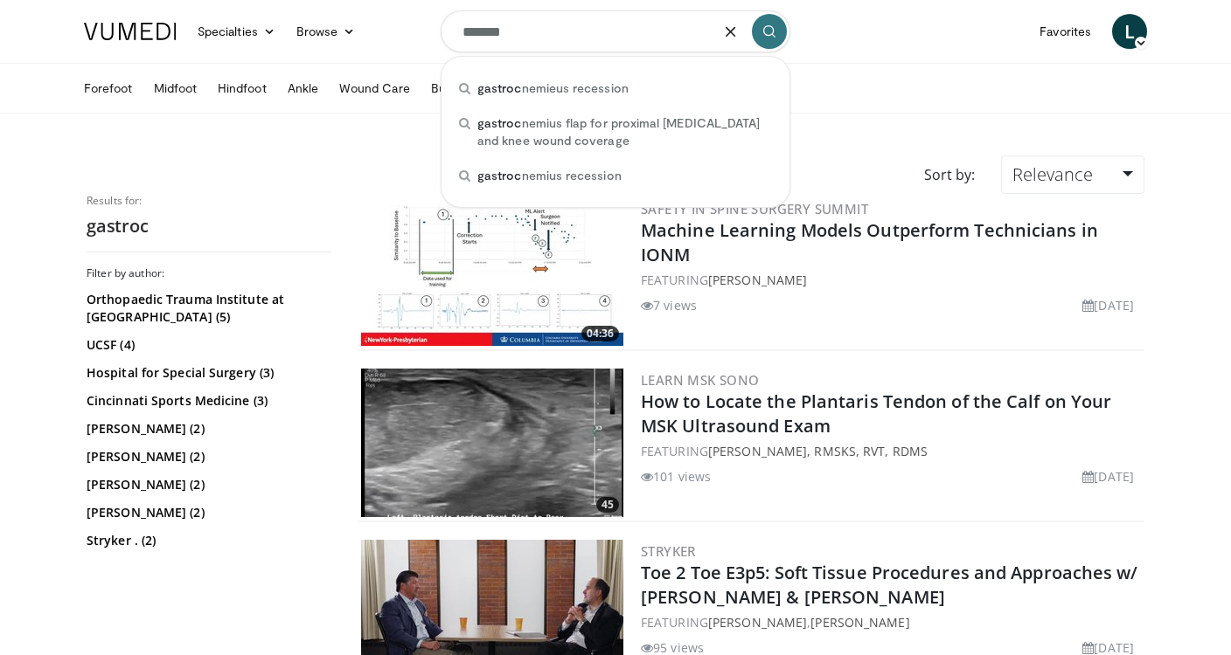
click at [540, 35] on input "*******" at bounding box center [615, 31] width 350 height 42
click at [544, 94] on span "gastroc nemieus recession" at bounding box center [552, 88] width 151 height 17
type input "**********"
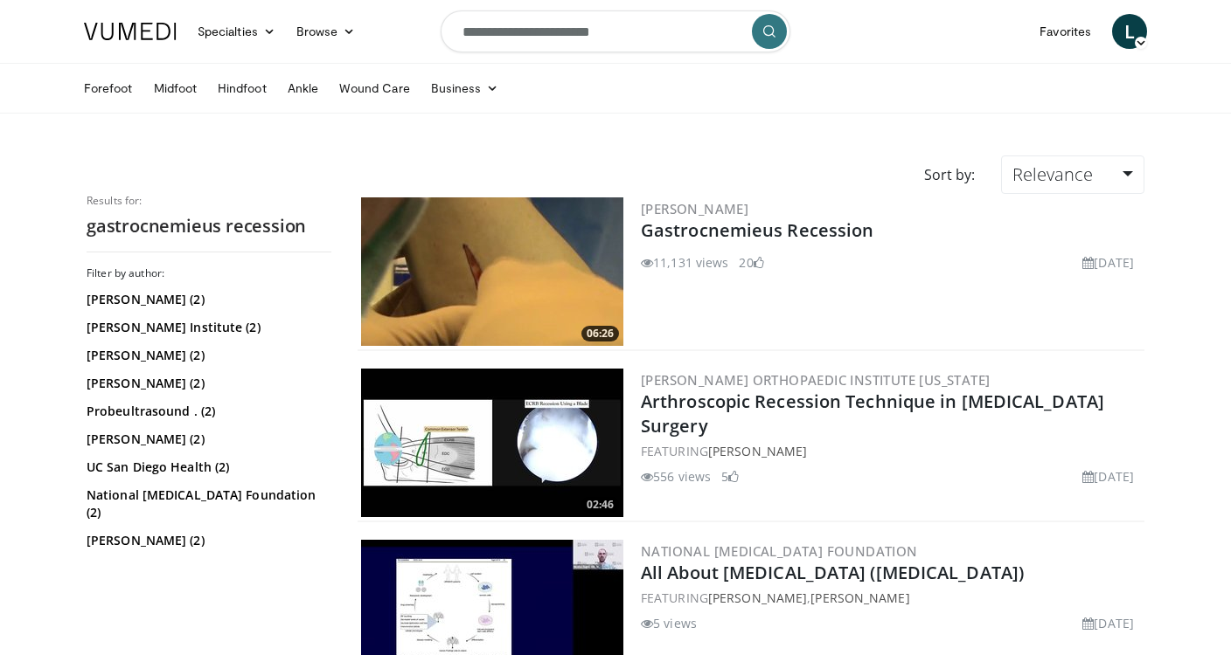
click at [536, 305] on img at bounding box center [492, 272] width 262 height 149
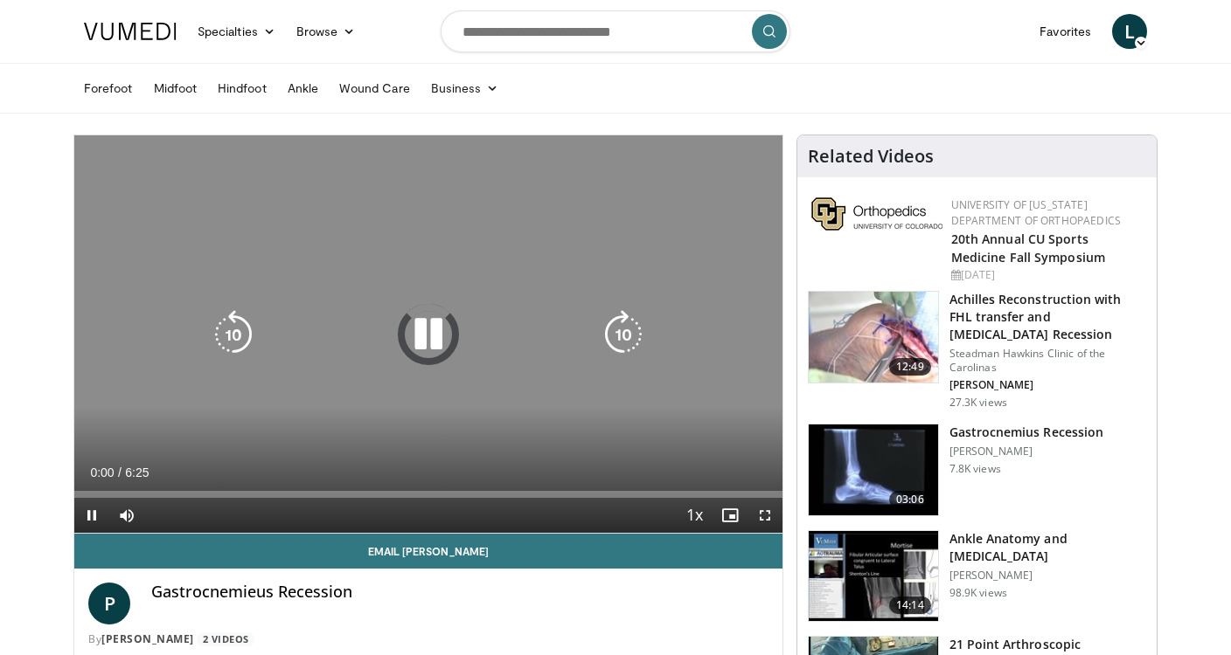
click at [622, 336] on icon "Video Player" at bounding box center [623, 334] width 49 height 49
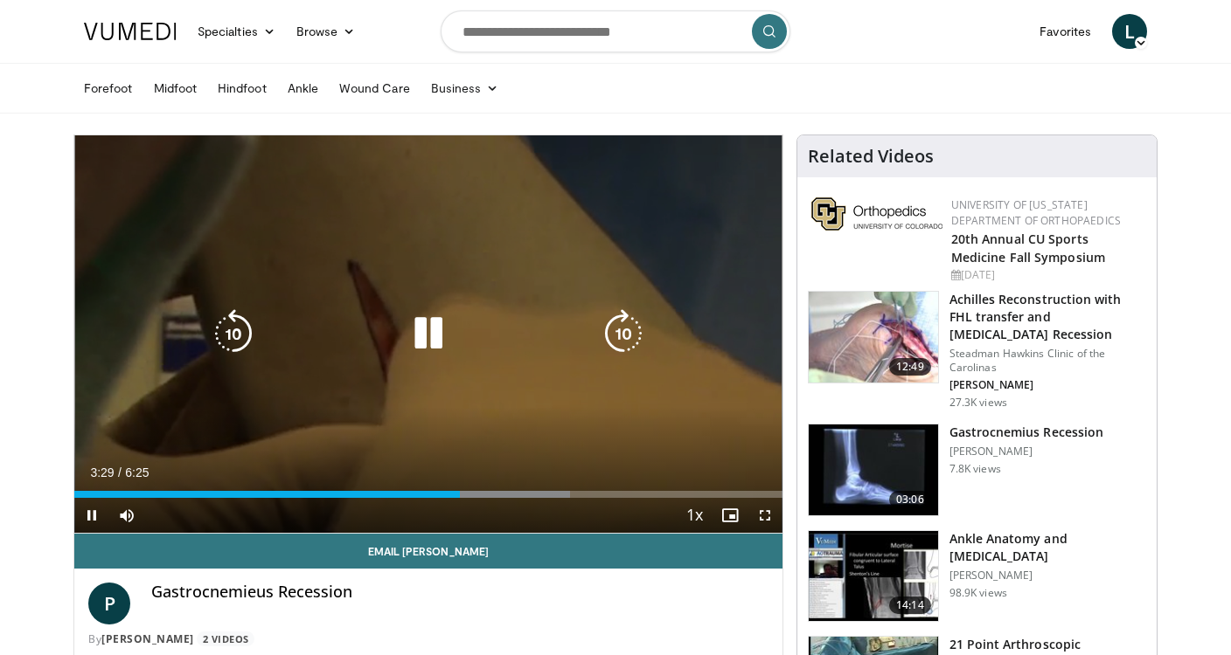
click at [442, 338] on icon "Video Player" at bounding box center [428, 333] width 49 height 49
